Goal: Find specific page/section: Find specific page/section

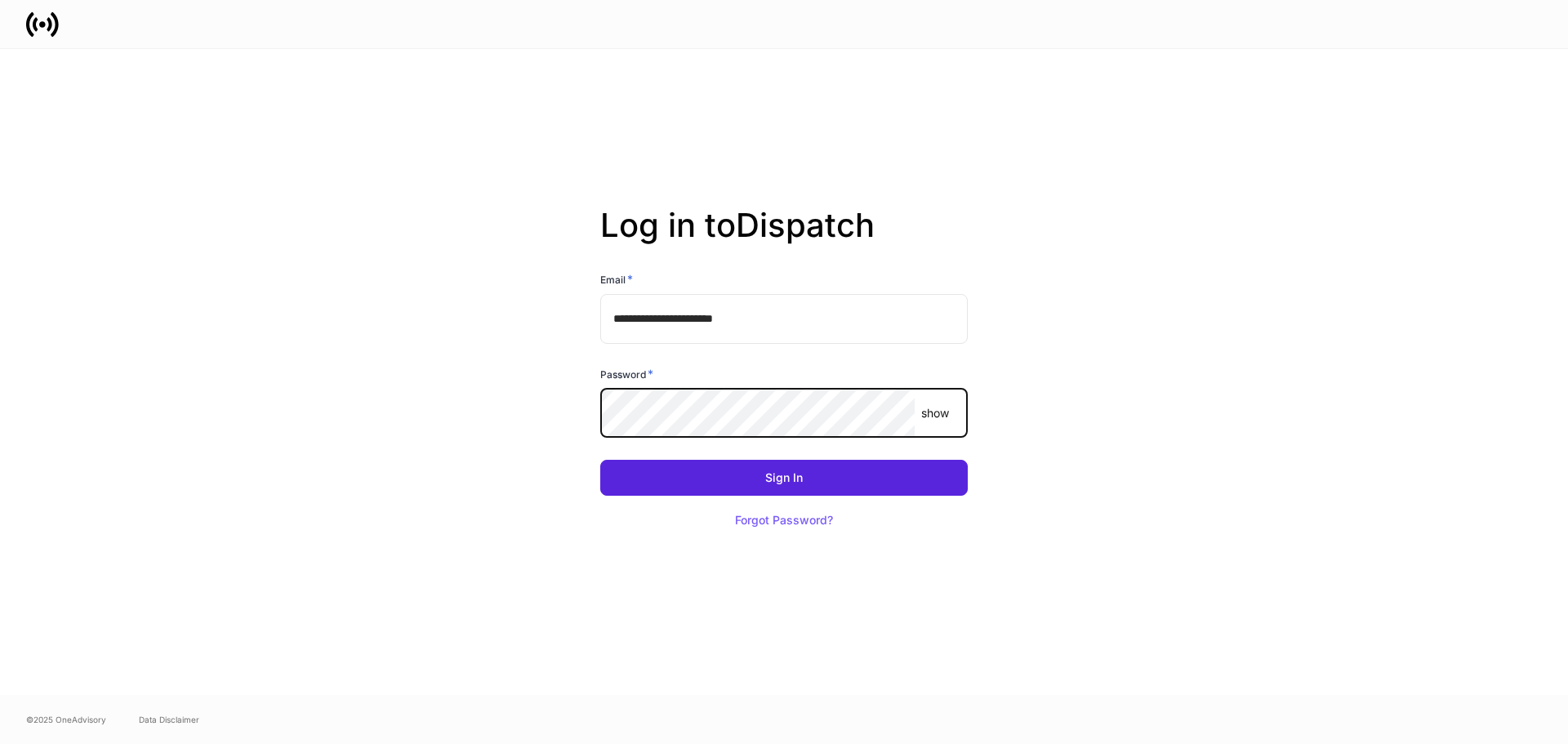
click at [601, 460] on button "Sign In" at bounding box center [784, 478] width 368 height 36
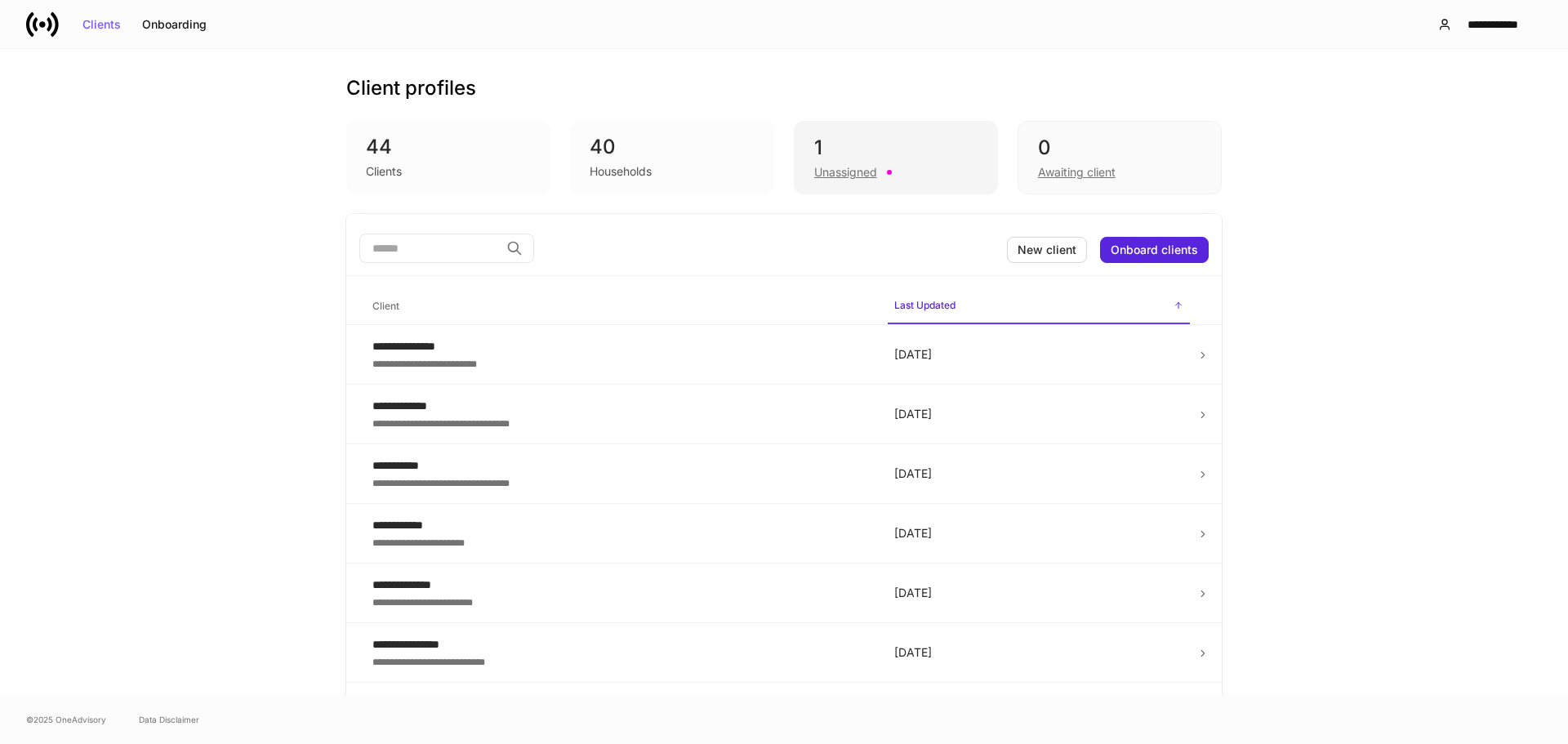
click at [832, 149] on div "1" at bounding box center [895, 147] width 163 height 26
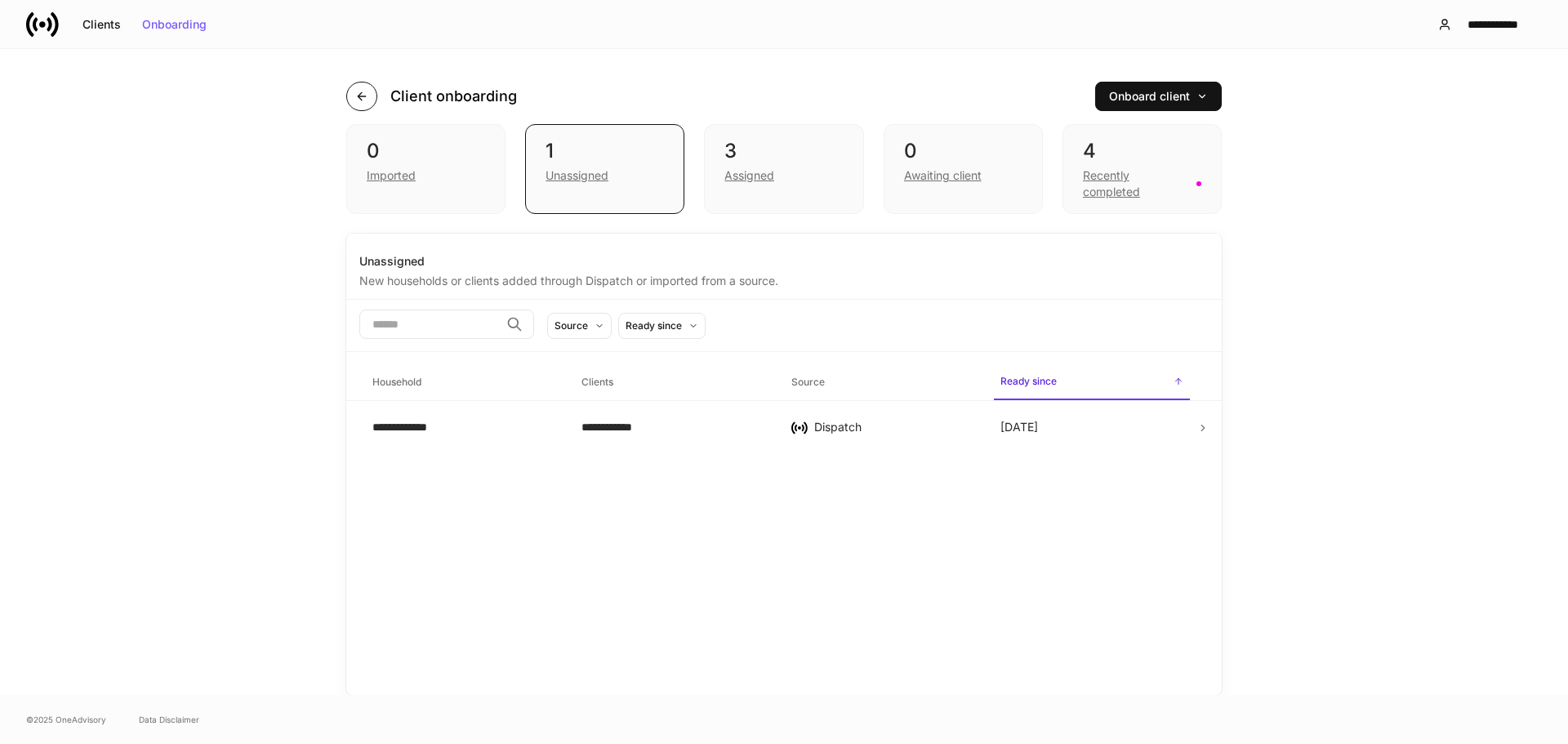
click at [366, 92] on icon "button" at bounding box center [361, 96] width 13 height 13
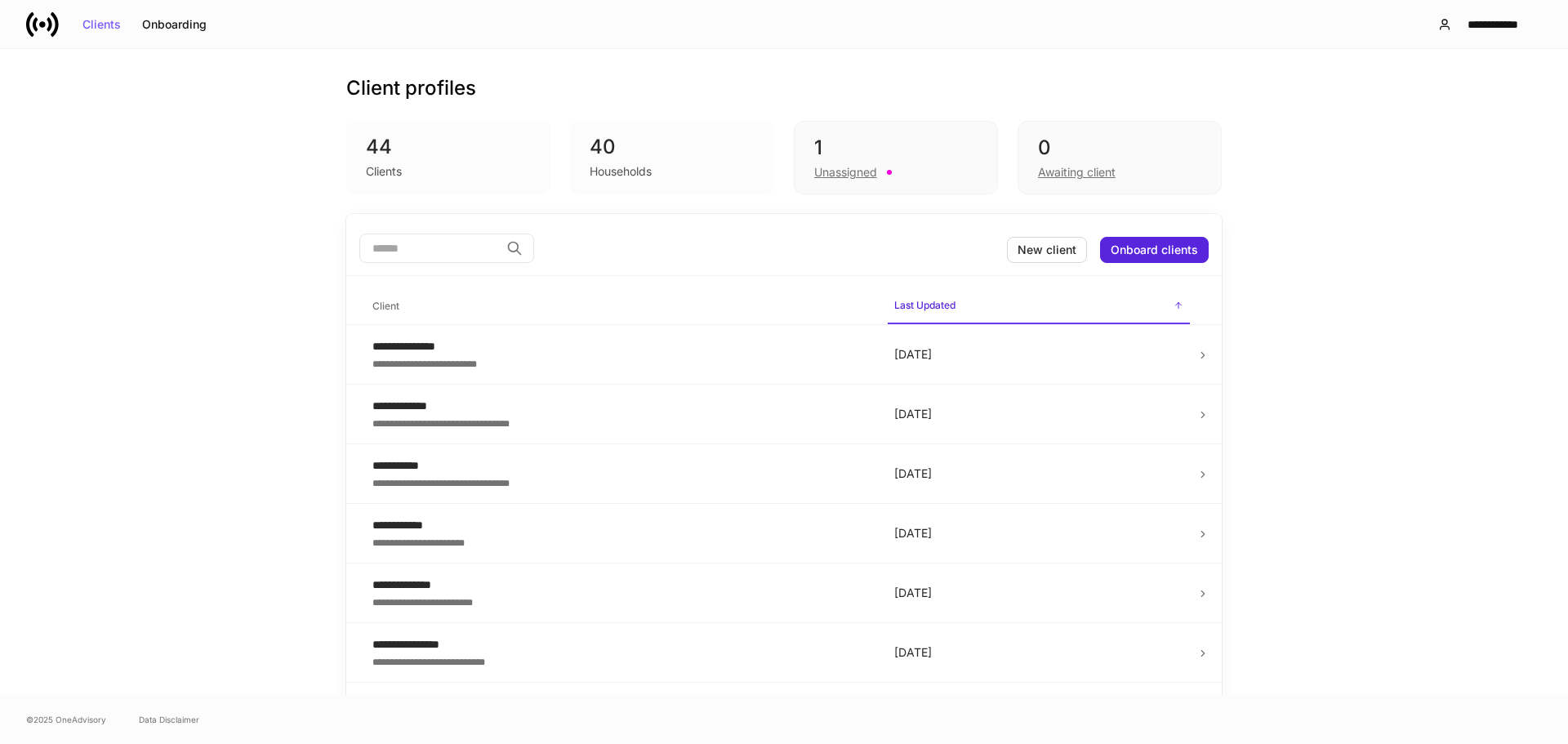
click at [660, 164] on div "Households" at bounding box center [672, 169] width 165 height 19
click at [490, 255] on input "search" at bounding box center [429, 248] width 141 height 30
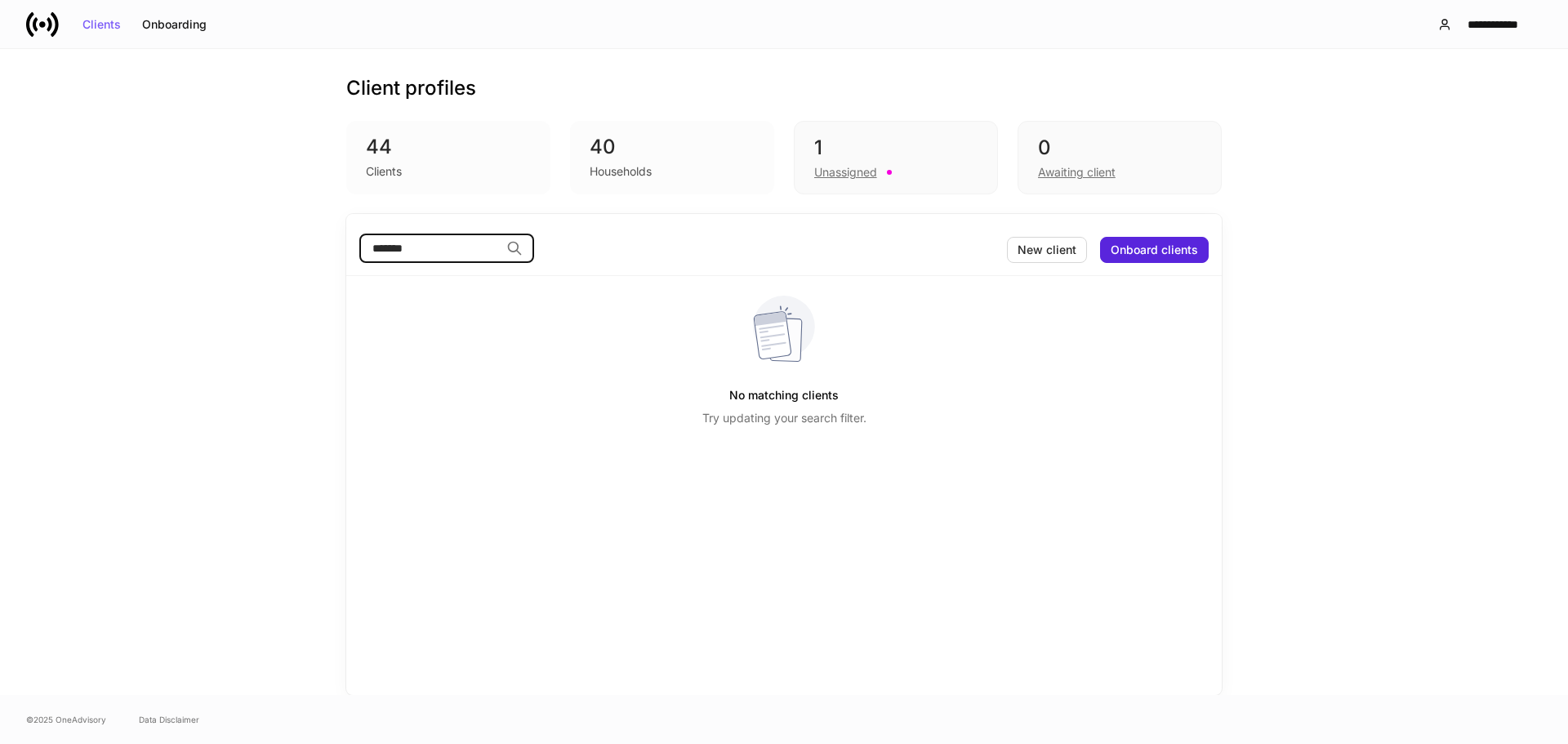
type input "*******"
click at [523, 253] on icon at bounding box center [514, 248] width 16 height 16
click at [608, 308] on div "No matching clients Try updating your search filter." at bounding box center [784, 361] width 850 height 170
click at [485, 247] on input "*******" at bounding box center [429, 248] width 141 height 30
click at [673, 157] on div "40" at bounding box center [672, 147] width 165 height 26
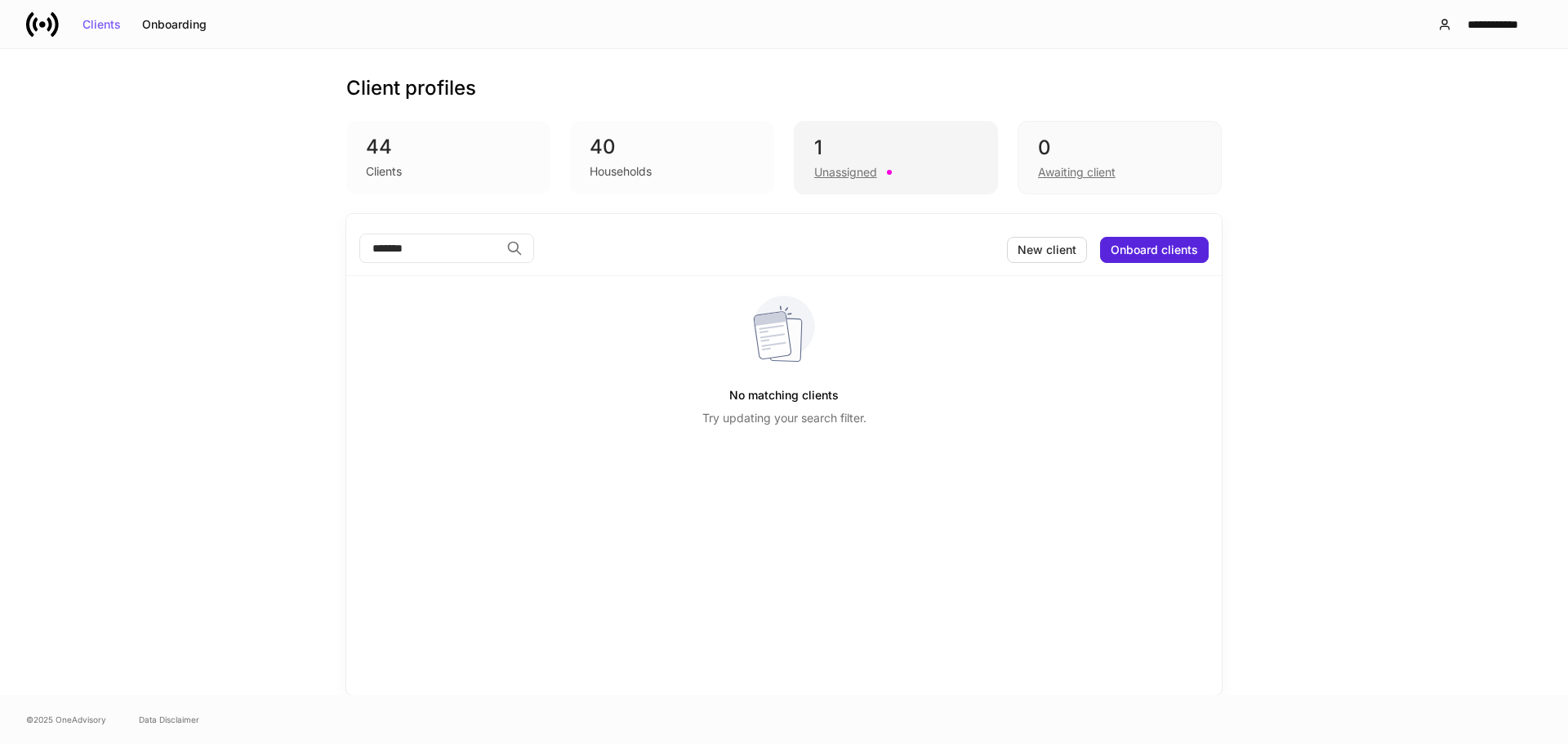
click at [891, 182] on div "1 Unassigned" at bounding box center [895, 158] width 204 height 74
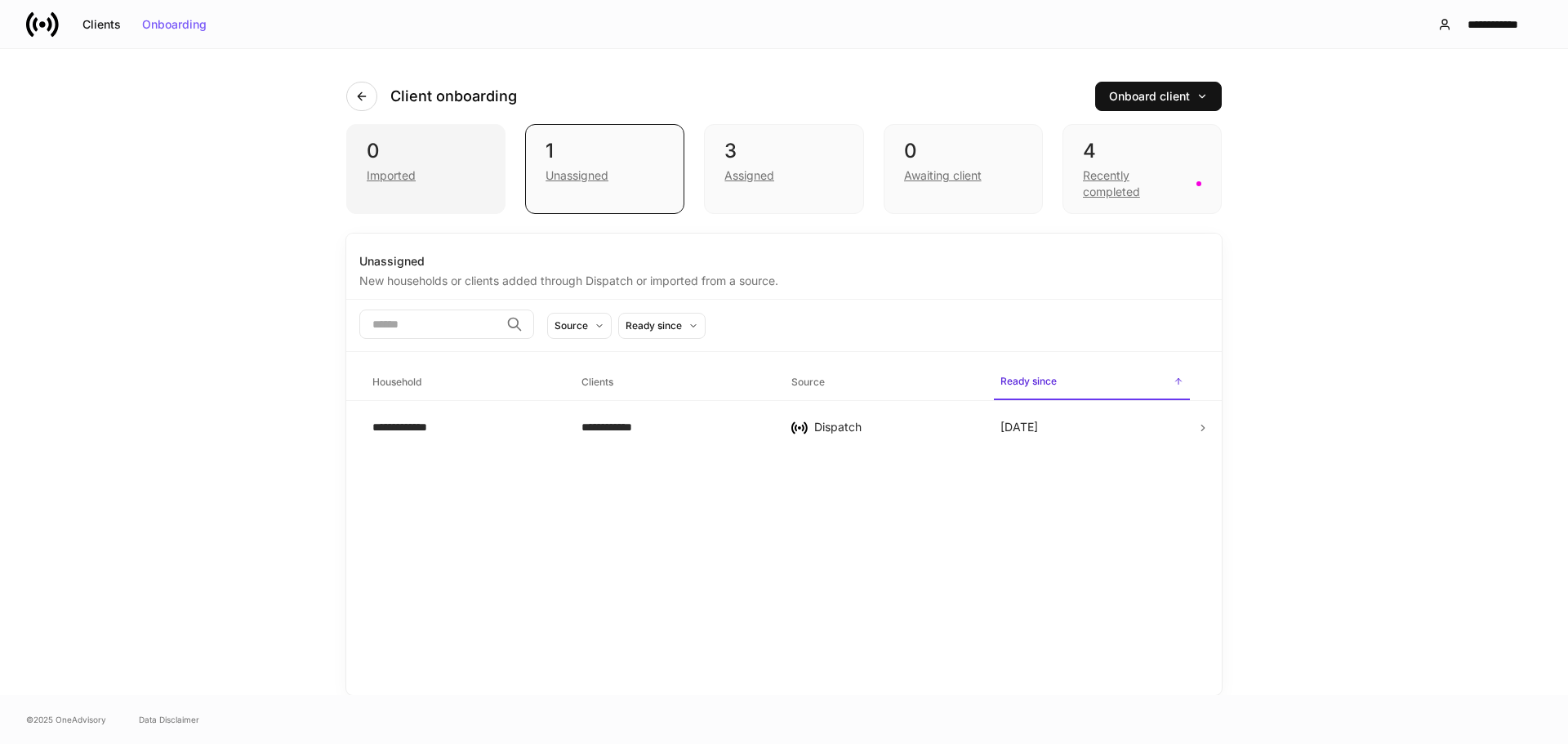
click at [416, 160] on div "0" at bounding box center [426, 151] width 119 height 26
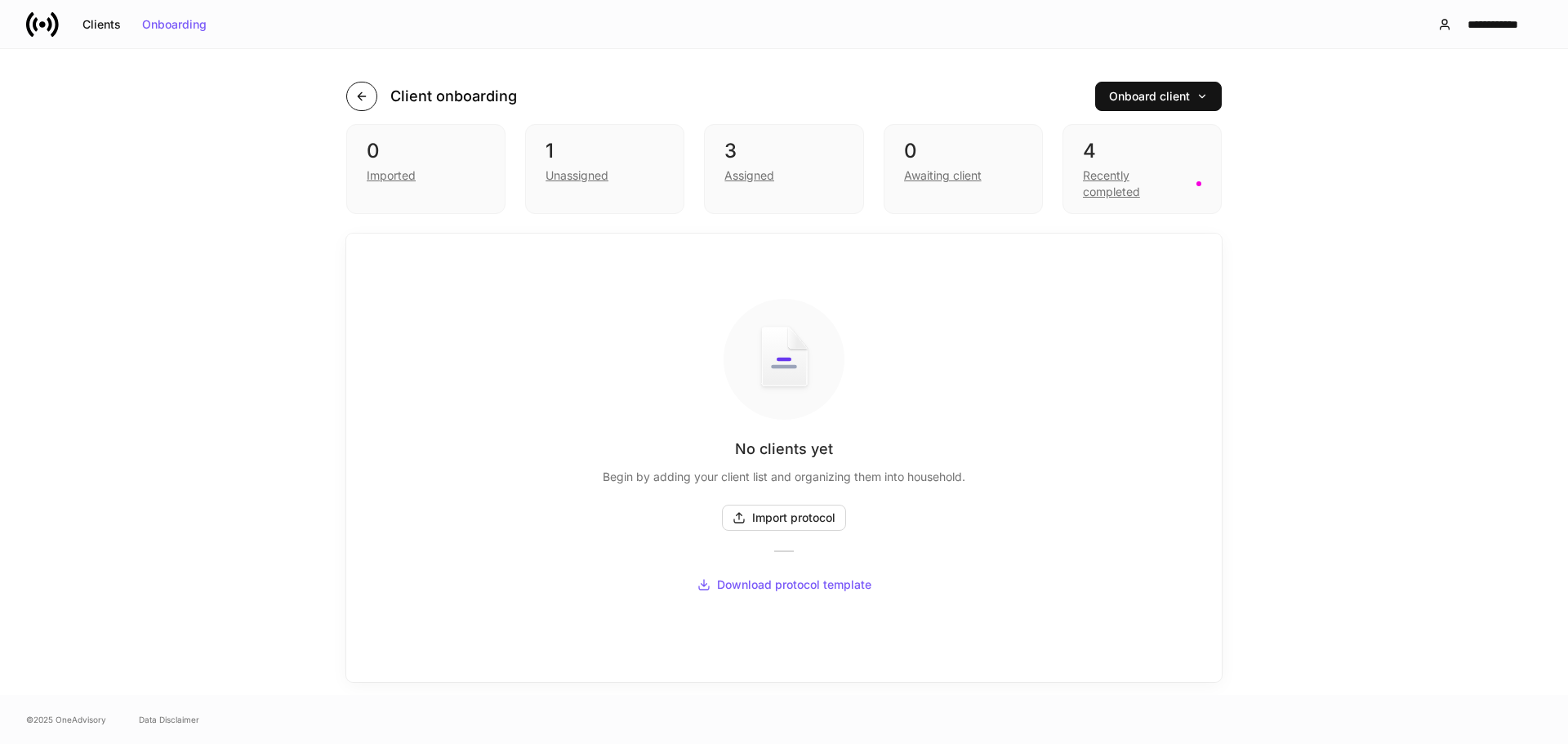
click at [370, 100] on button "button" at bounding box center [362, 96] width 31 height 30
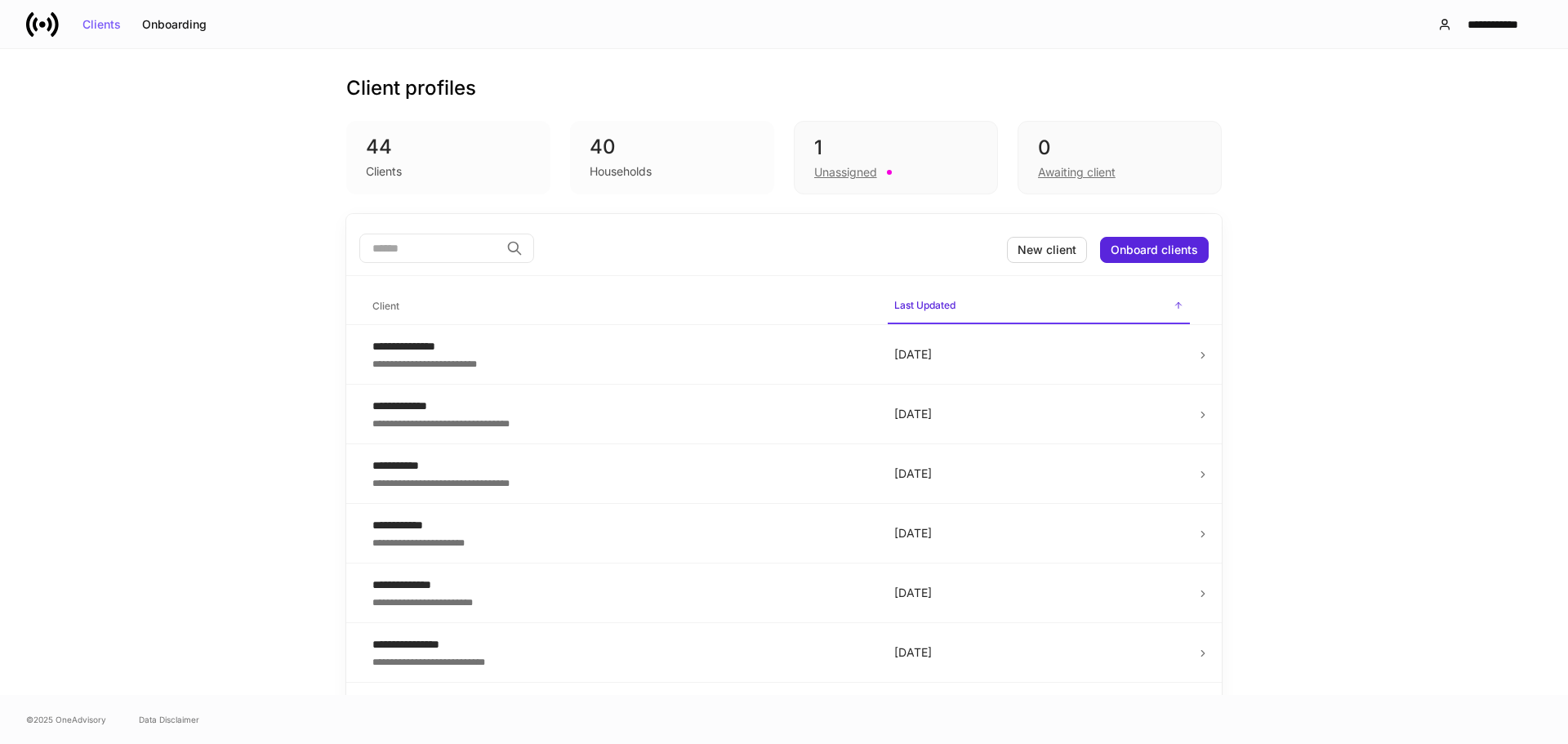
click at [366, 147] on div "44" at bounding box center [448, 147] width 165 height 26
click at [601, 175] on div "Households" at bounding box center [620, 171] width 62 height 16
click at [814, 172] on div "Unassigned" at bounding box center [845, 172] width 63 height 16
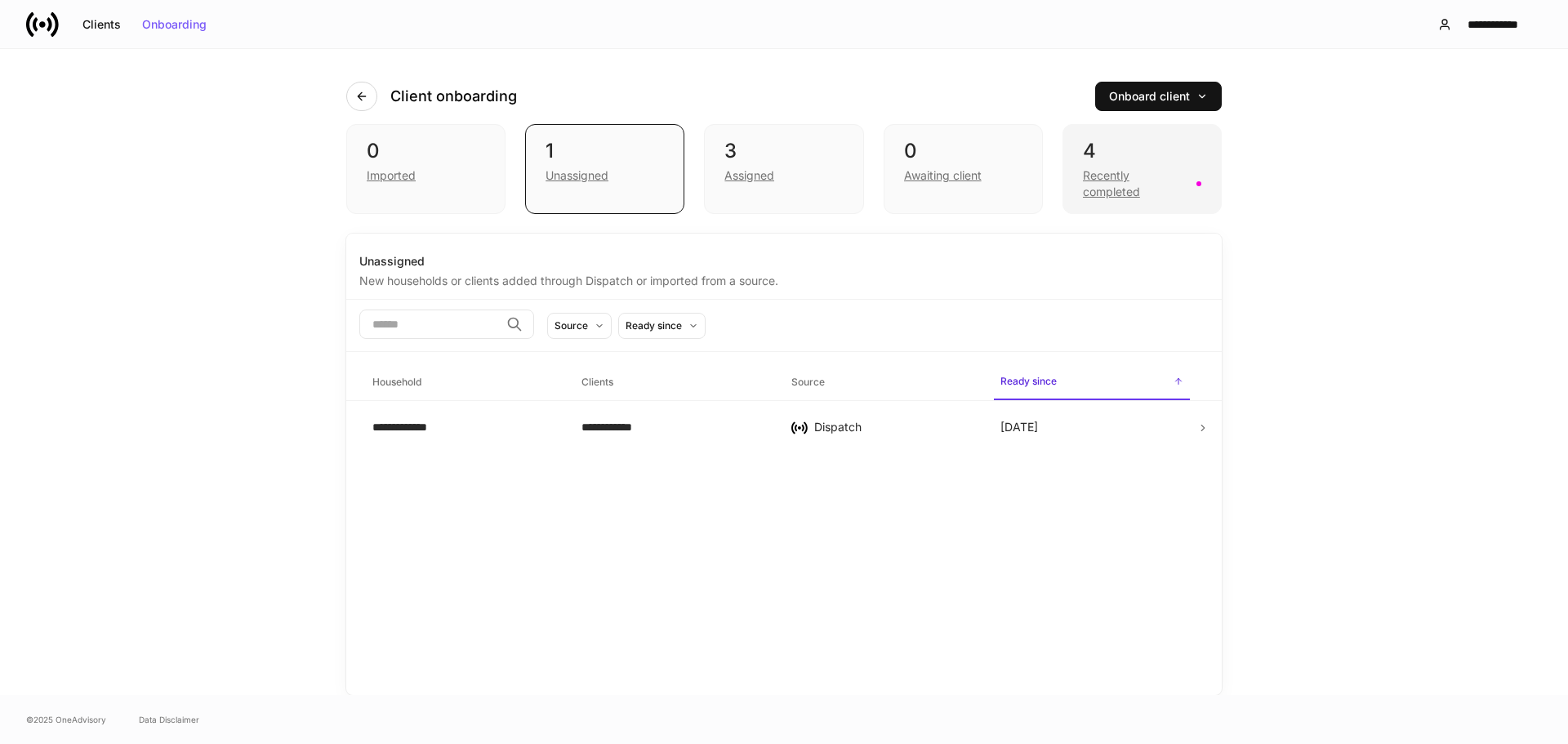
click at [1155, 180] on div "Recently completed" at bounding box center [1135, 184] width 103 height 33
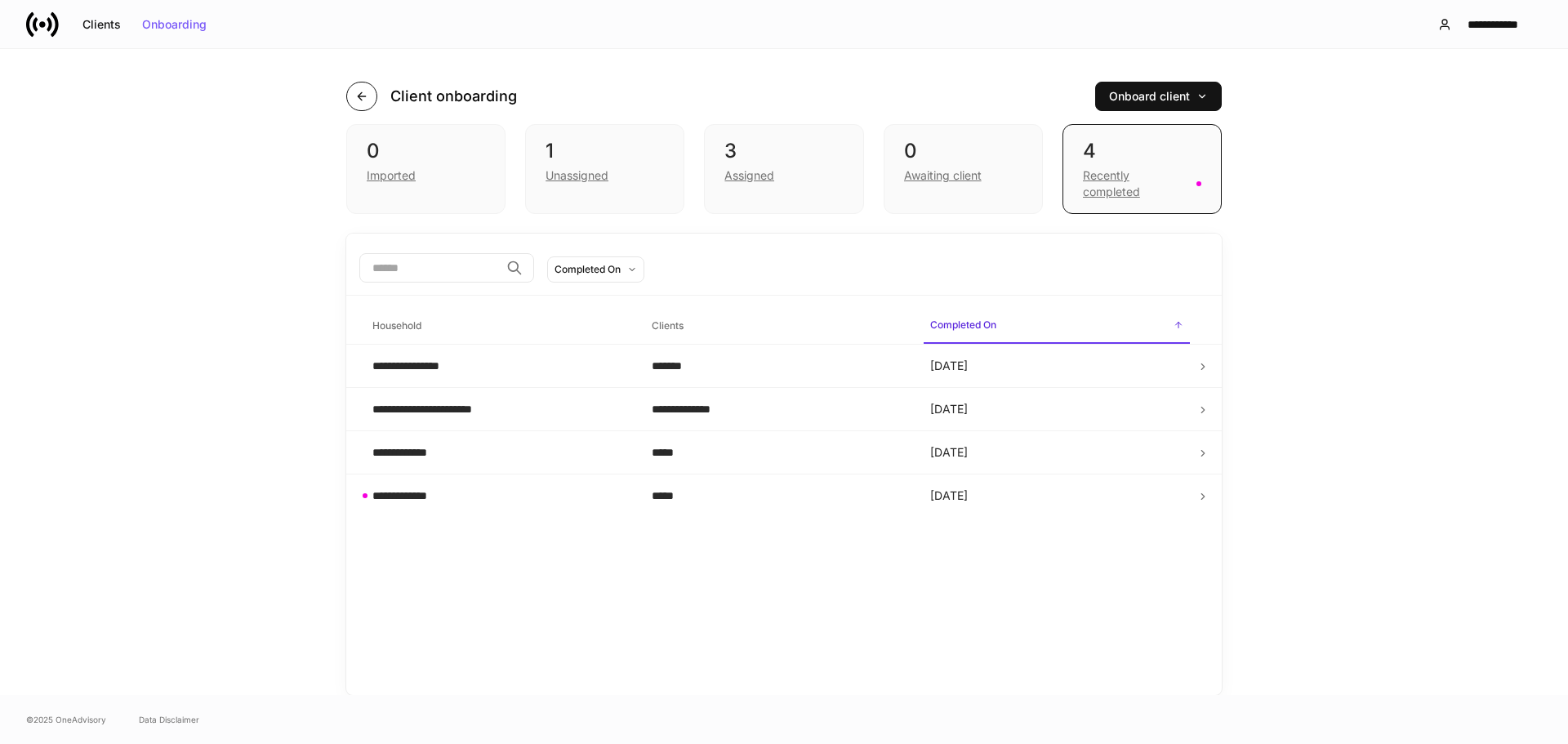
click at [352, 94] on button "button" at bounding box center [362, 96] width 31 height 30
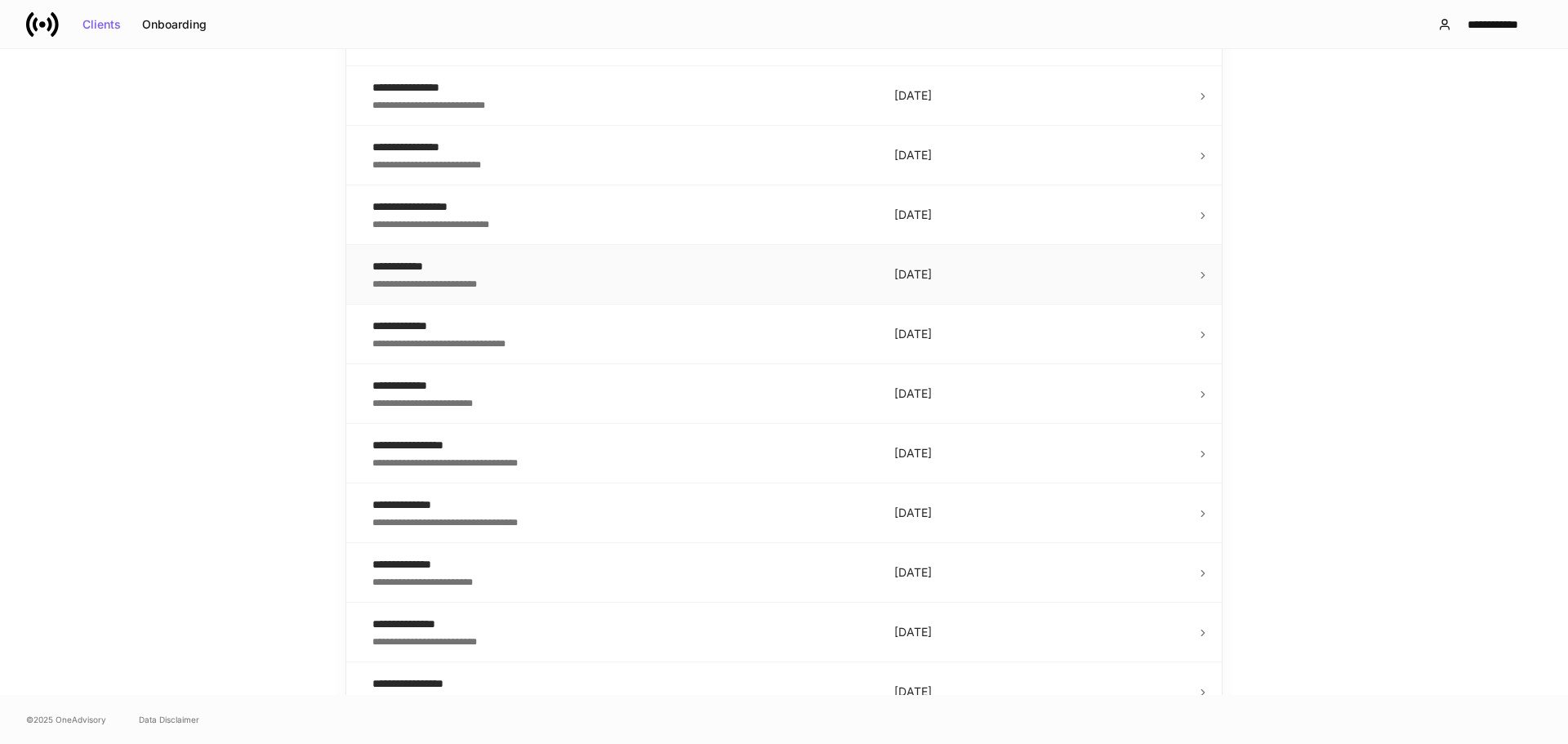
scroll to position [572, 0]
